Goal: Use online tool/utility: Utilize a website feature to perform a specific function

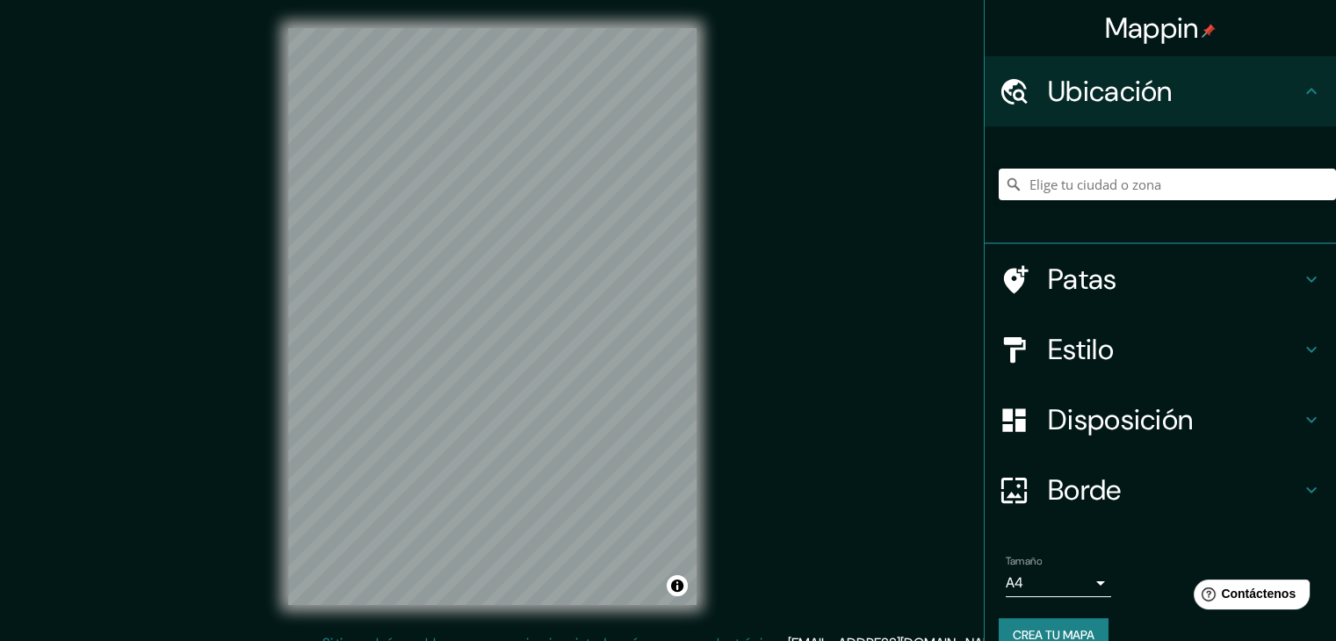
click at [713, 616] on div "© Mapbox © OpenStreetMap Mejorar este mapa" at bounding box center [492, 316] width 465 height 633
click at [641, 638] on div "Mappin Ubicación Patas Estilo Disposición Borde Elige un borde. Consejo : puede…" at bounding box center [668, 330] width 1336 height 661
click at [810, 609] on div "Mappin Ubicación Patas Estilo Disposición Borde Elige un borde. Consejo : puede…" at bounding box center [668, 330] width 1336 height 661
click at [688, 613] on div "© Mapbox © OpenStreetMap Mejorar este mapa" at bounding box center [492, 316] width 465 height 633
click at [736, 639] on div "Mappin Ubicación Patas Estilo Disposición Borde Elige un borde. Consejo : puede…" at bounding box center [668, 330] width 1336 height 661
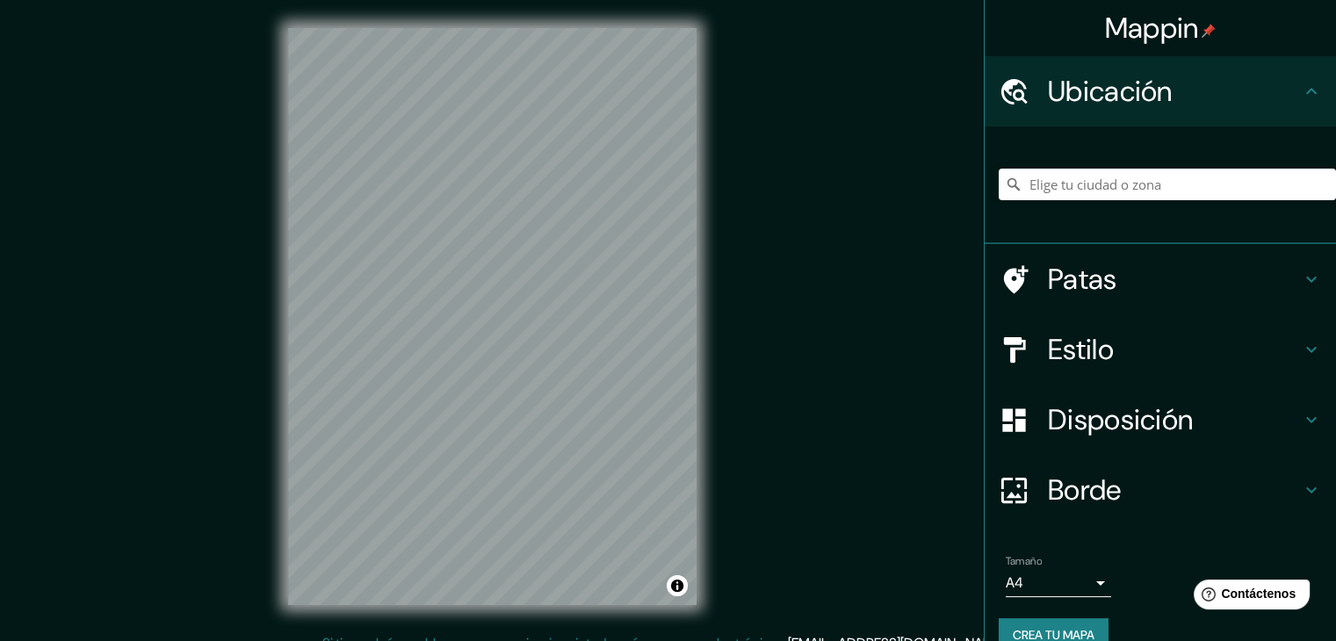
click at [811, 640] on html "Mappin Ubicación Patas Estilo Disposición Borde Elige un borde. Consejo : puede…" at bounding box center [668, 320] width 1336 height 641
click at [706, 602] on div "© Mapbox © OpenStreetMap Mejorar este mapa" at bounding box center [492, 316] width 465 height 633
click at [729, 628] on div "Mappin Ubicación Patas Estilo Disposición Borde Elige un borde. Consejo : puede…" at bounding box center [668, 330] width 1336 height 661
click at [710, 632] on div "Mappin Ubicación Patas Estilo Disposición Borde Elige un borde. Consejo : puede…" at bounding box center [668, 330] width 1336 height 661
click at [721, 640] on html "Mappin Ubicación Patas Estilo Disposición Borde Elige un borde. Consejo : puede…" at bounding box center [668, 320] width 1336 height 641
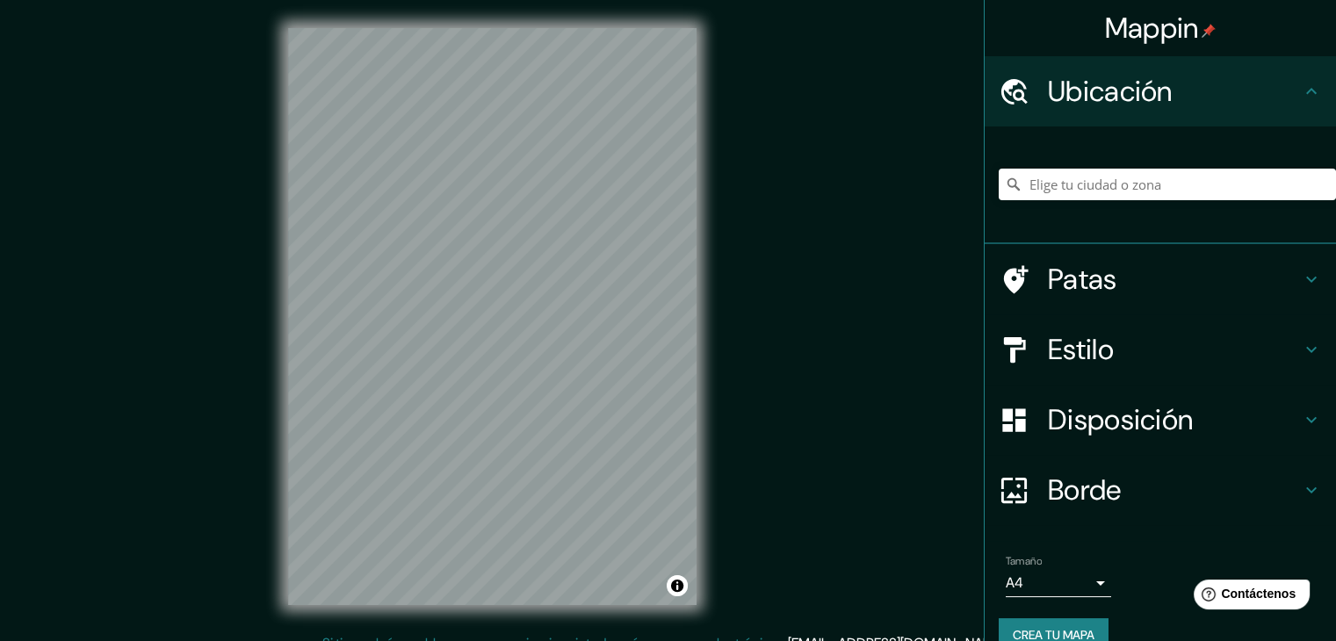
click at [508, 640] on html "Mappin Ubicación Patas Estilo Disposición Borde Elige un borde. Consejo : puede…" at bounding box center [668, 320] width 1336 height 641
click at [737, 640] on html "Mappin Ubicación Patas Estilo Disposición Borde Elige un borde. Consejo : puede…" at bounding box center [668, 320] width 1336 height 641
click at [695, 613] on div "© Mapbox © OpenStreetMap Mejorar este mapa" at bounding box center [492, 316] width 465 height 633
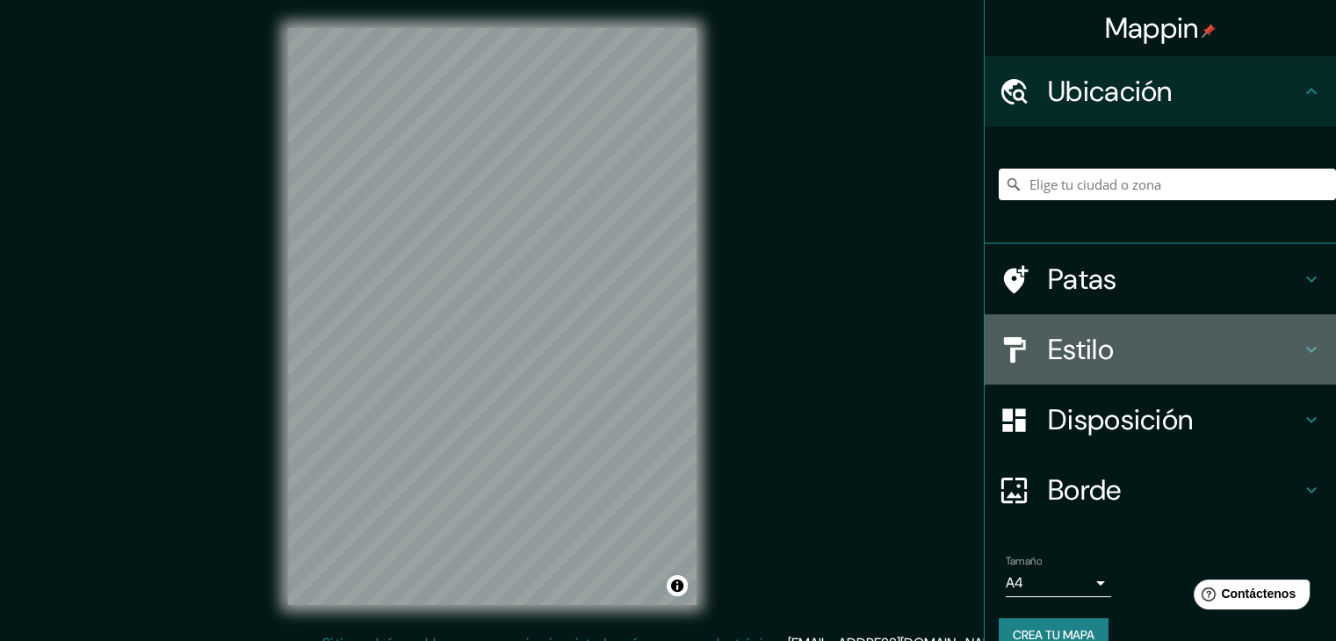
click at [1200, 369] on div "Estilo" at bounding box center [1159, 349] width 351 height 70
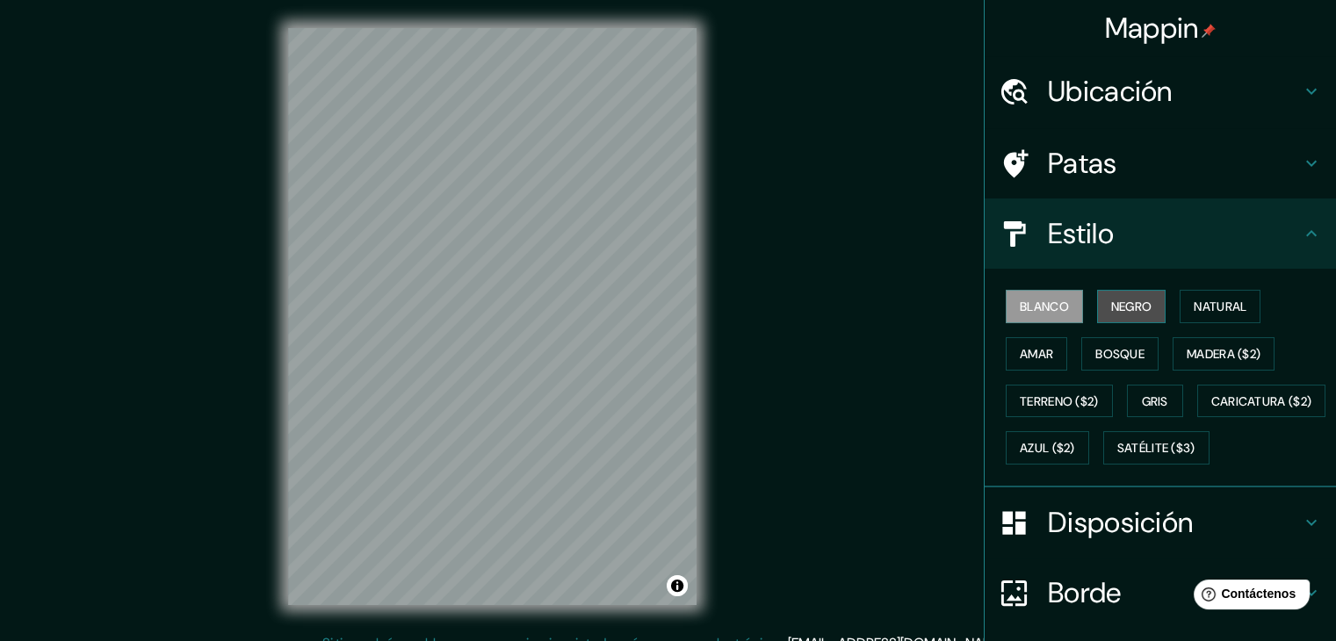
click at [1121, 299] on font "Negro" at bounding box center [1131, 307] width 41 height 16
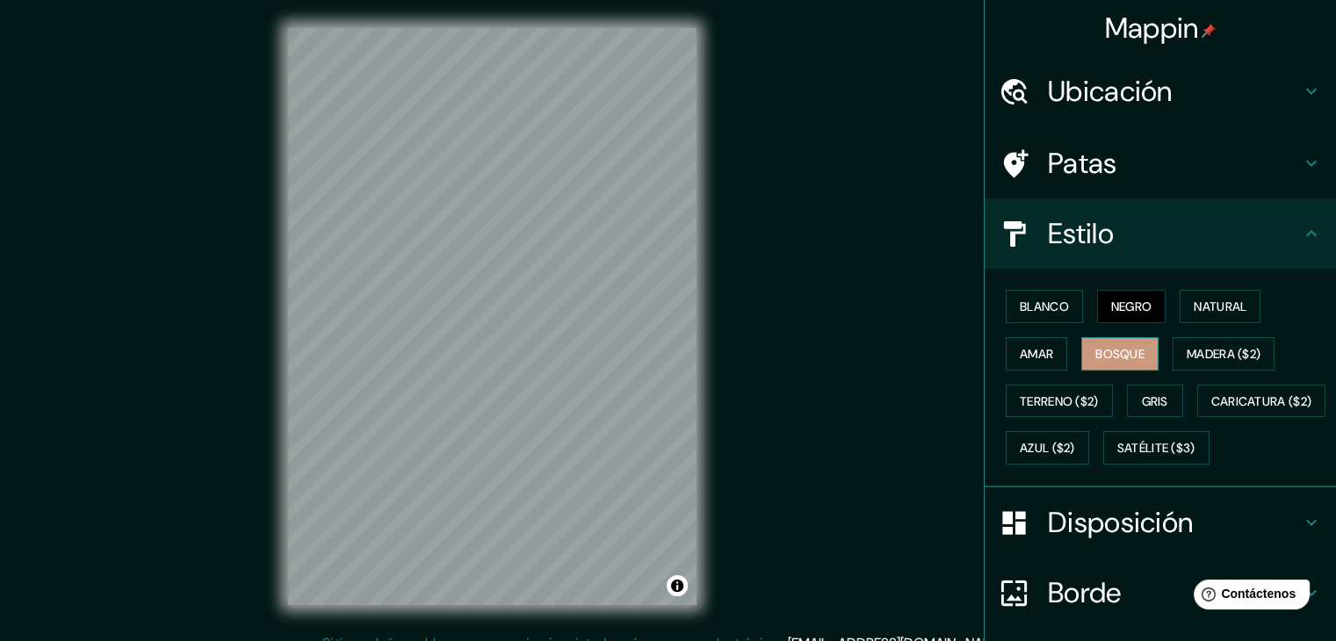
click at [1125, 350] on font "Bosque" at bounding box center [1119, 354] width 49 height 16
